Goal: Information Seeking & Learning: Learn about a topic

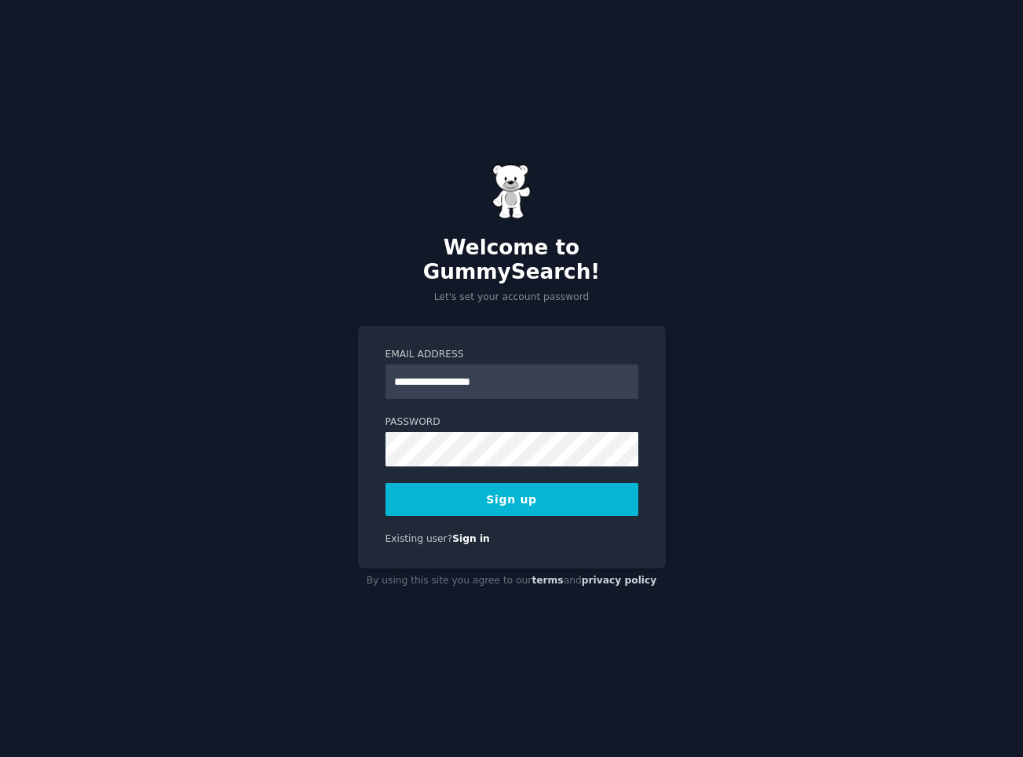
type input "**********"
click at [719, 517] on div "**********" at bounding box center [511, 378] width 1023 height 757
click at [539, 504] on div "**********" at bounding box center [512, 447] width 308 height 243
click at [510, 485] on button "Sign up" at bounding box center [511, 499] width 253 height 33
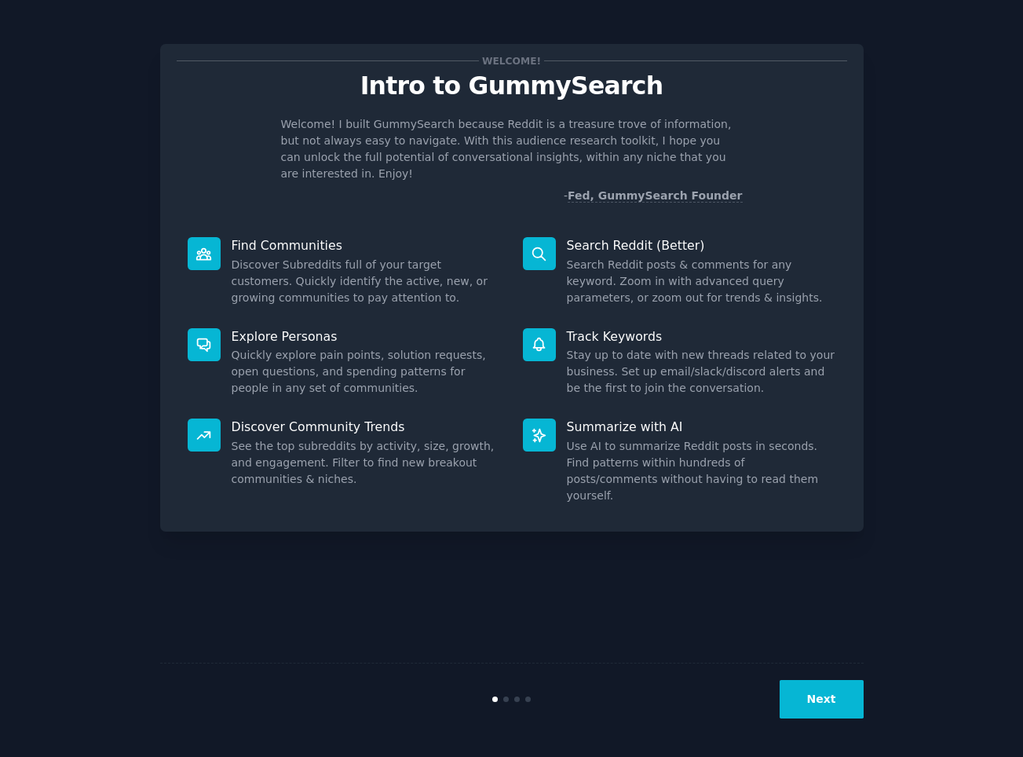
click at [817, 698] on button "Next" at bounding box center [822, 699] width 84 height 38
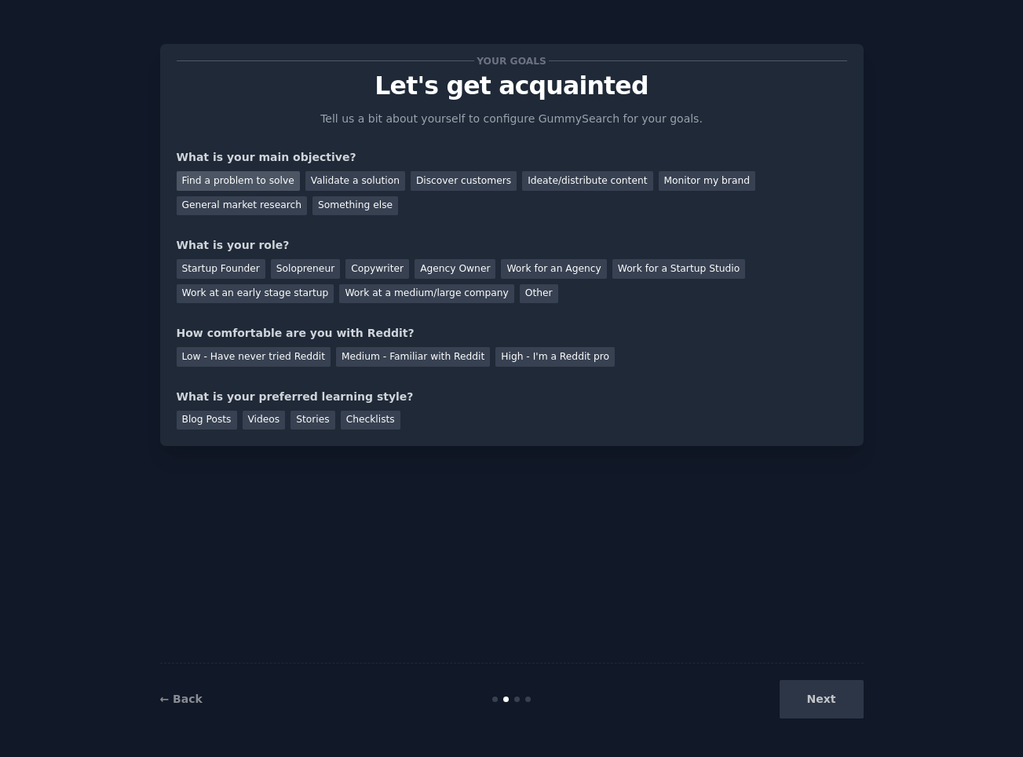
click at [265, 180] on div "Find a problem to solve" at bounding box center [238, 181] width 123 height 20
click at [827, 700] on div "Next" at bounding box center [746, 699] width 235 height 38
click at [295, 271] on div "Solopreneur" at bounding box center [305, 269] width 69 height 20
click at [547, 356] on div "High - I'm a Reddit pro" at bounding box center [554, 357] width 119 height 20
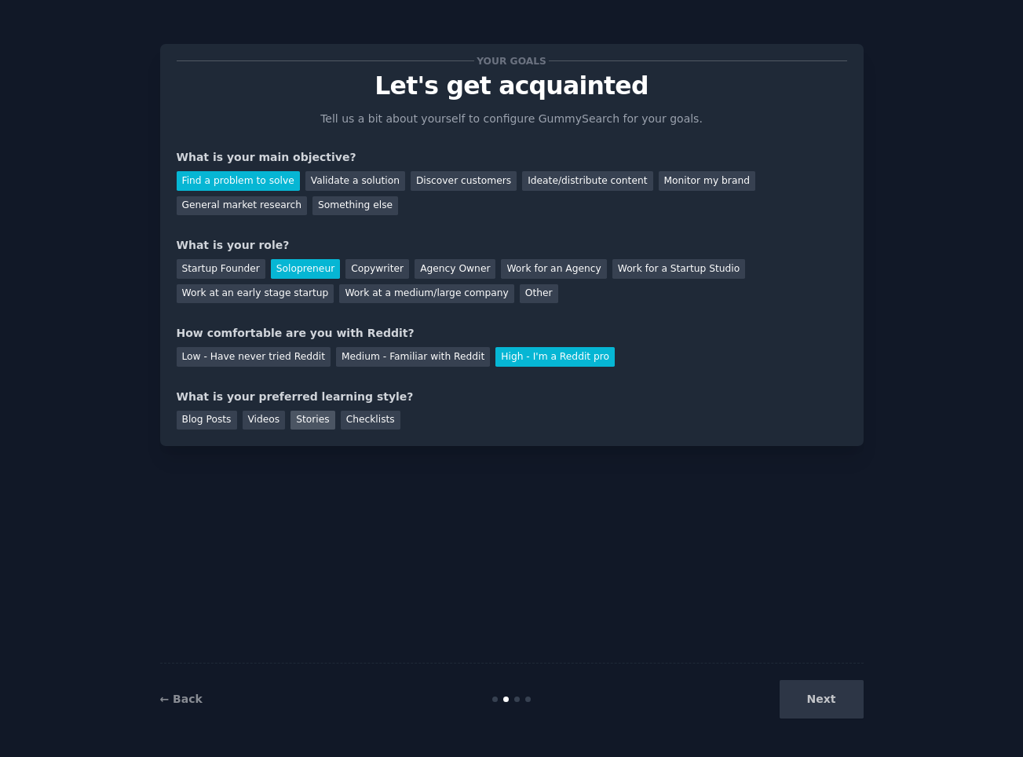
click at [320, 417] on div "Stories" at bounding box center [312, 421] width 44 height 20
click at [274, 418] on div "Videos" at bounding box center [264, 421] width 43 height 20
click at [215, 419] on div "Blog Posts" at bounding box center [207, 421] width 60 height 20
click at [303, 420] on div "Stories" at bounding box center [312, 421] width 44 height 20
click at [206, 420] on div "Blog Posts" at bounding box center [207, 421] width 60 height 20
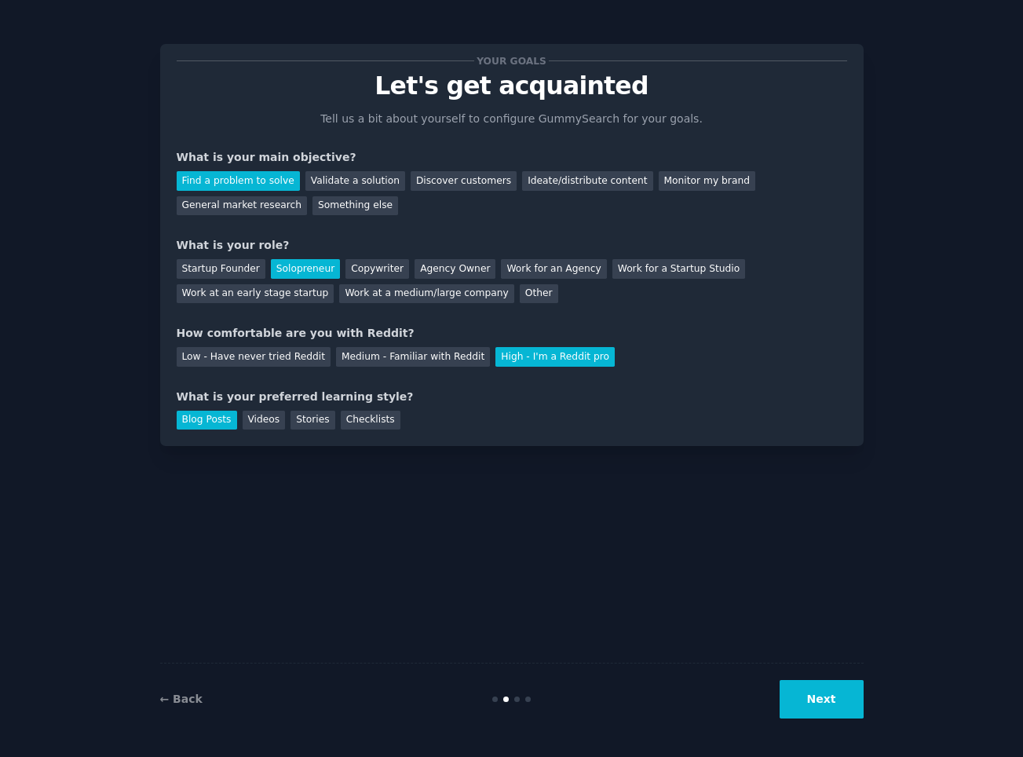
click at [825, 700] on button "Next" at bounding box center [822, 699] width 84 height 38
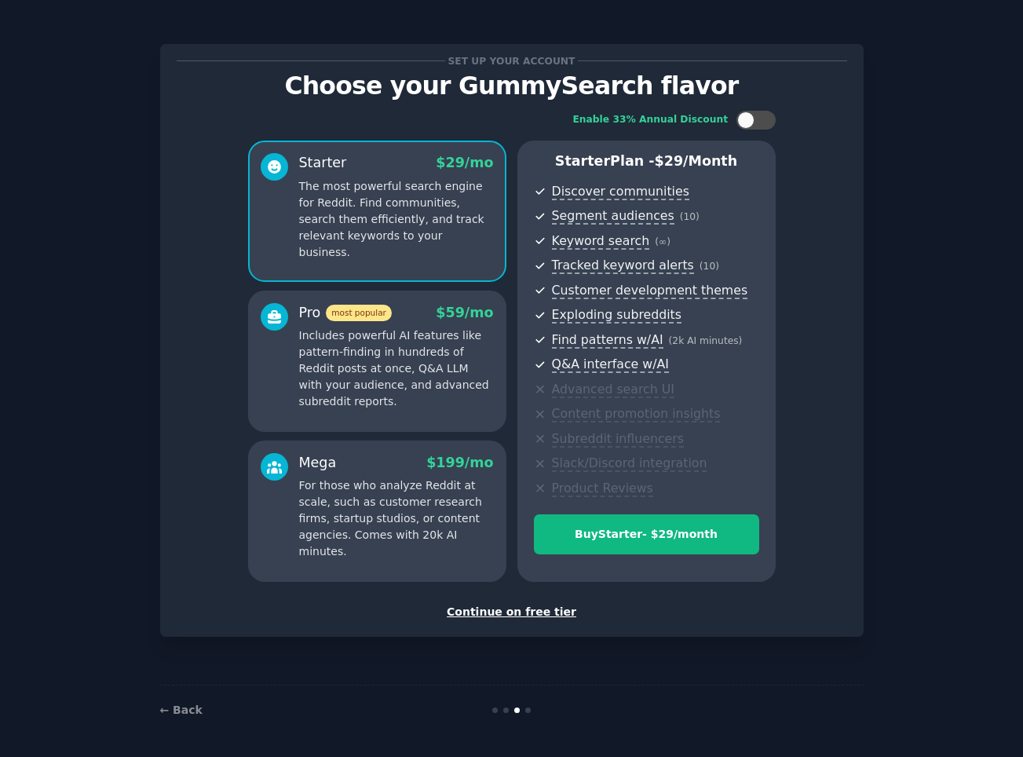
click at [499, 604] on div "Continue on free tier" at bounding box center [512, 612] width 670 height 16
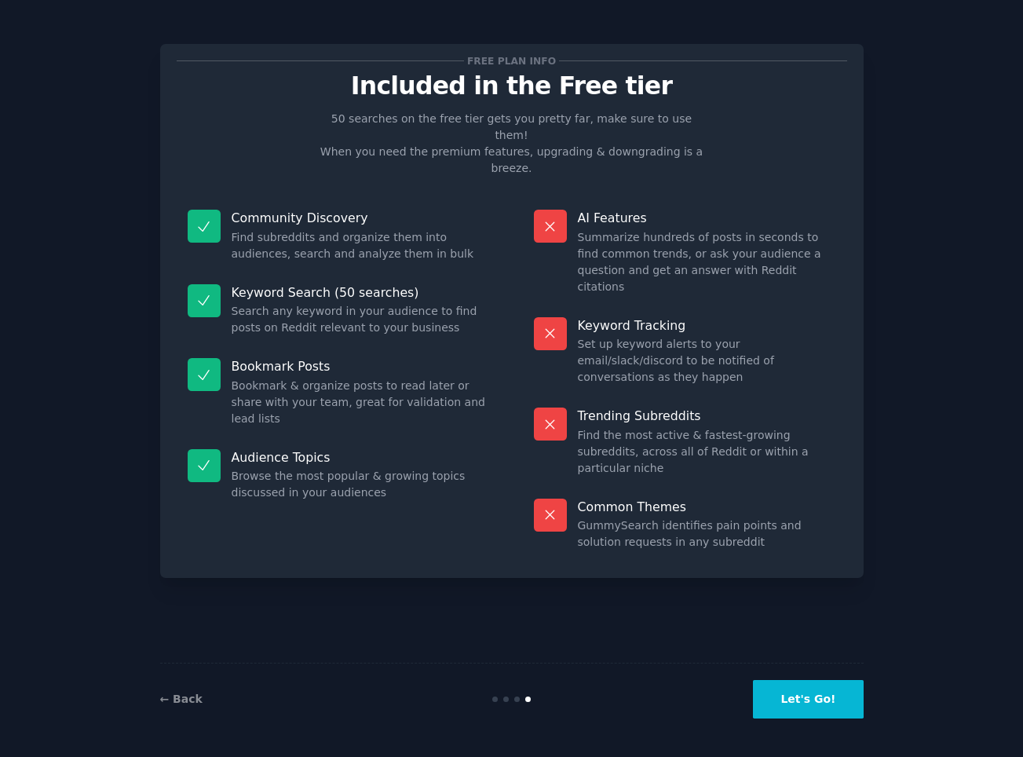
click at [808, 694] on button "Let's Go!" at bounding box center [808, 699] width 110 height 38
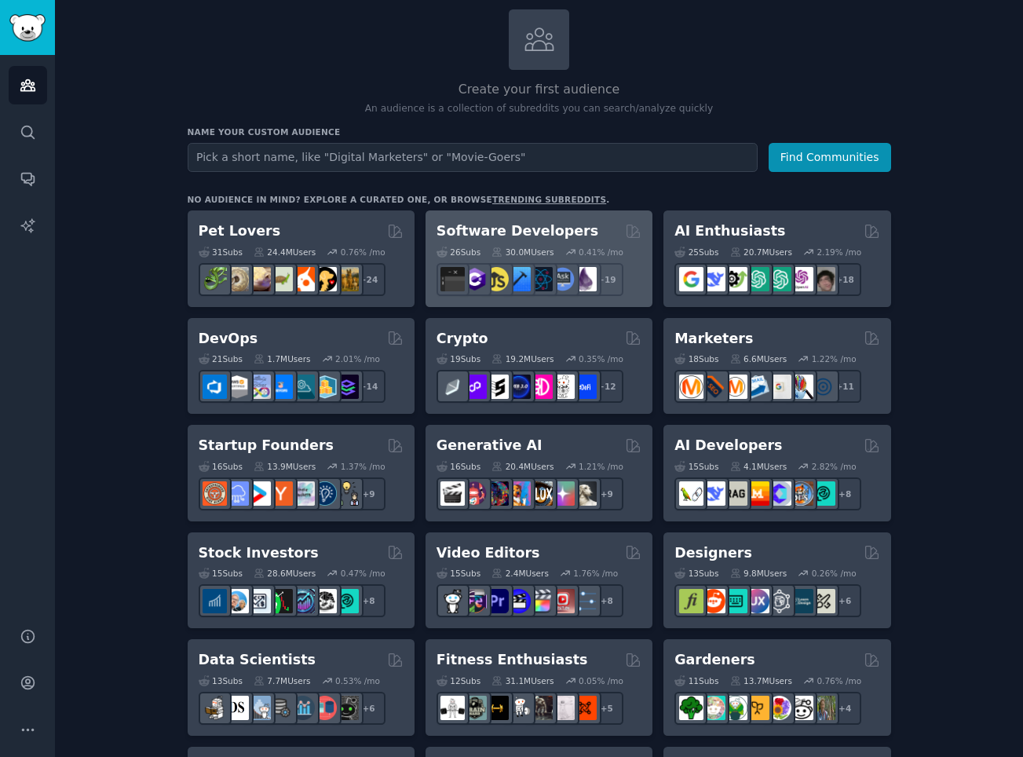
scroll to position [432, 0]
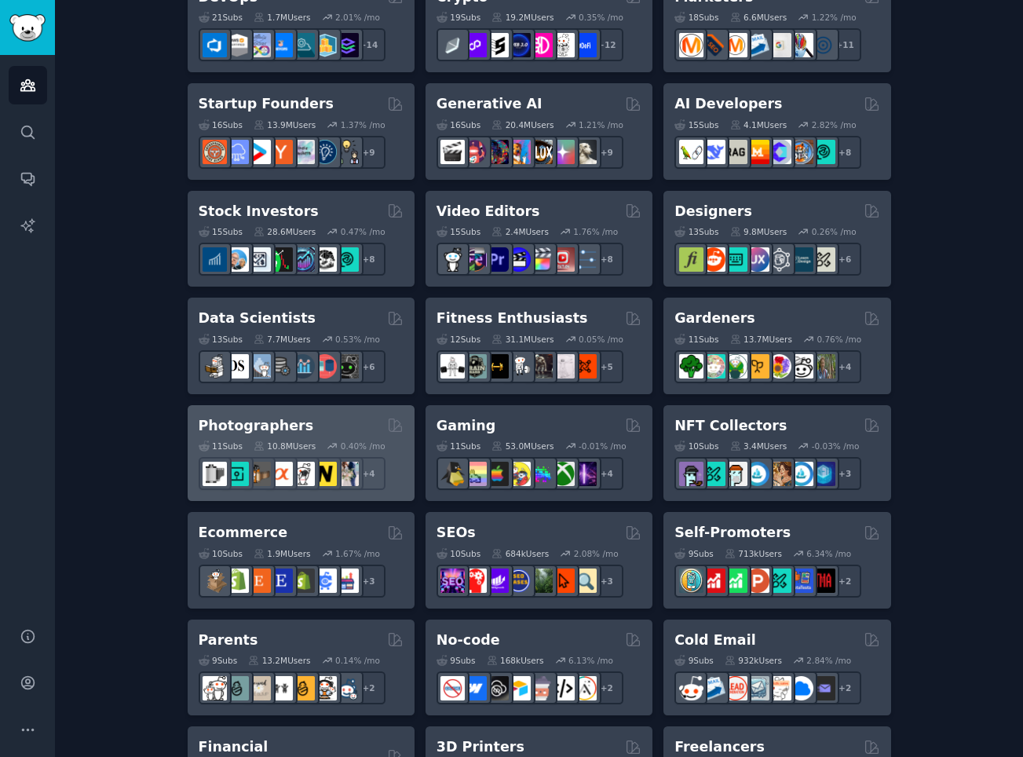
click at [284, 419] on h2 "Photographers" at bounding box center [256, 426] width 115 height 20
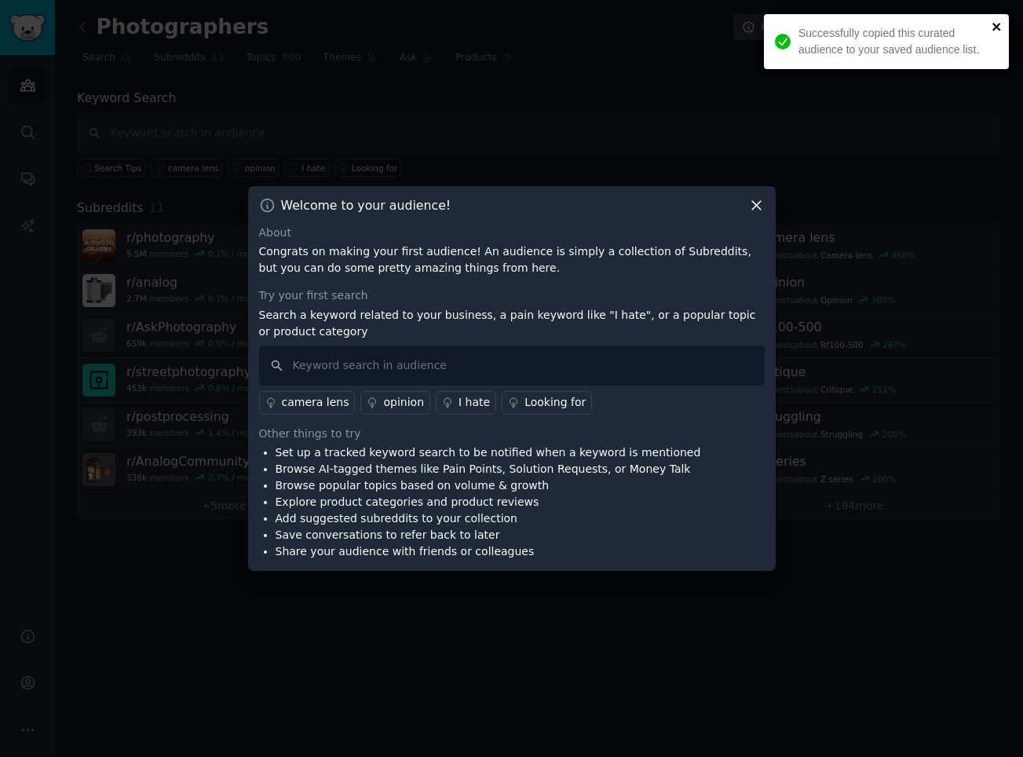
click at [992, 28] on icon "close" at bounding box center [997, 26] width 11 height 13
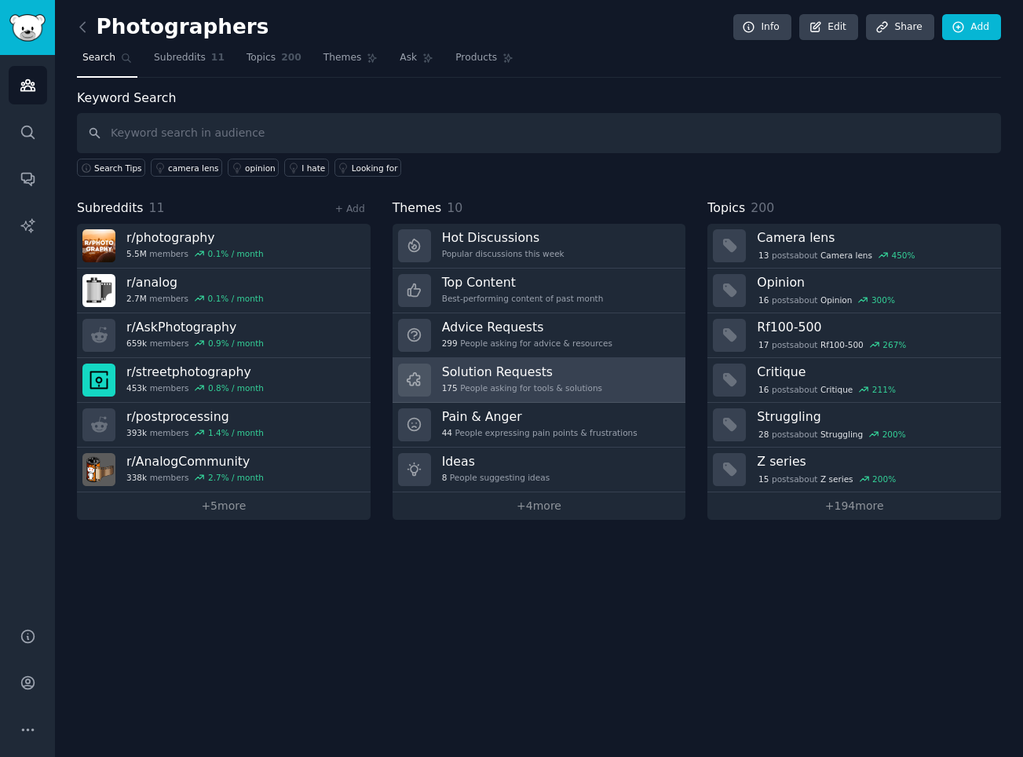
click at [552, 378] on div "Solution Requests 175 People asking for tools & solutions" at bounding box center [522, 380] width 160 height 33
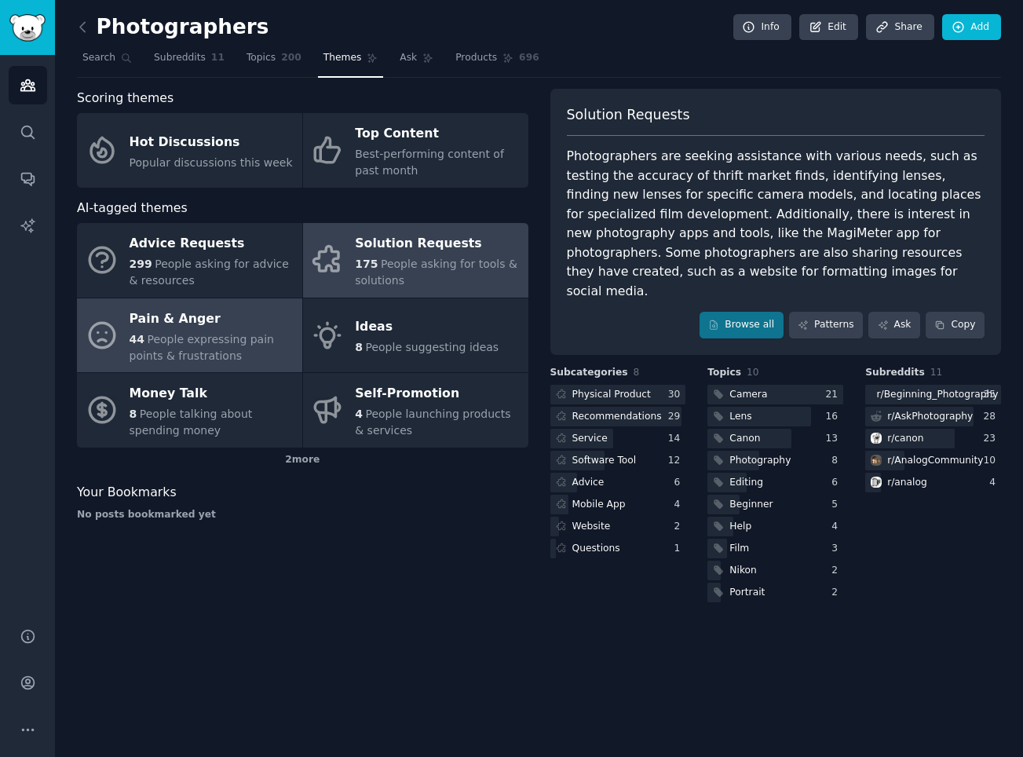
click at [163, 359] on span "People expressing pain points & frustrations" at bounding box center [202, 347] width 144 height 29
